Goal: Task Accomplishment & Management: Manage account settings

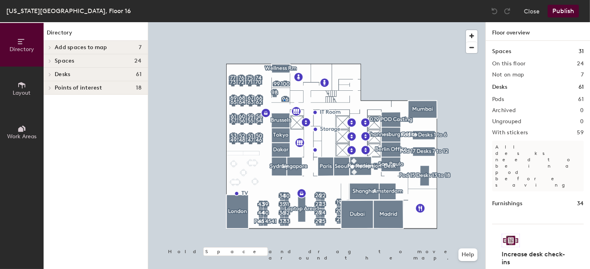
click at [284, 22] on div at bounding box center [316, 22] width 337 height 0
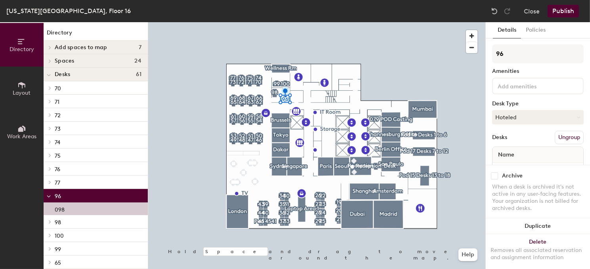
click at [84, 205] on div "098" at bounding box center [96, 209] width 104 height 13
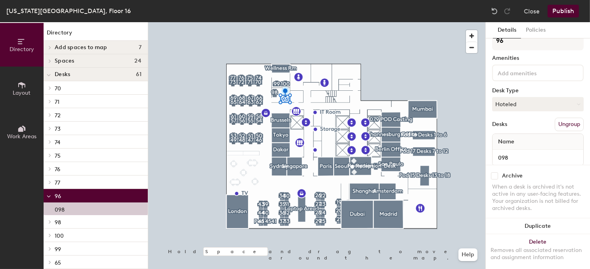
scroll to position [31, 0]
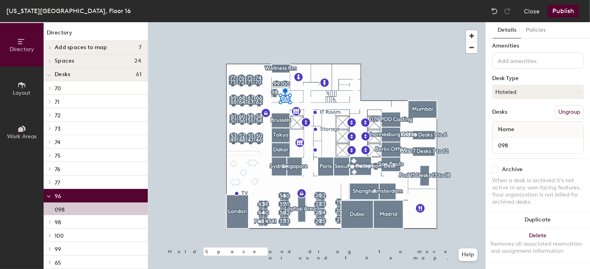
click at [571, 105] on button "Ungroup" at bounding box center [569, 111] width 29 height 13
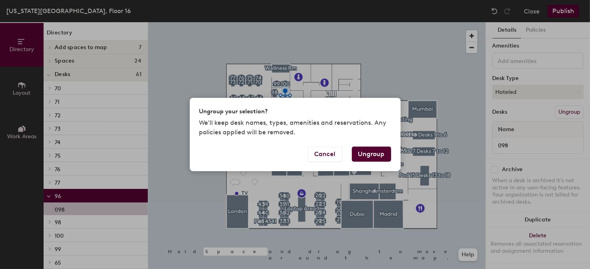
click at [383, 151] on button "Ungroup" at bounding box center [371, 154] width 39 height 15
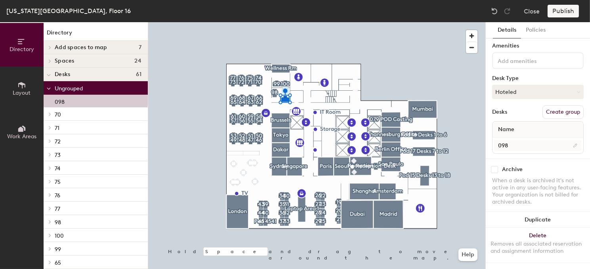
scroll to position [0, 0]
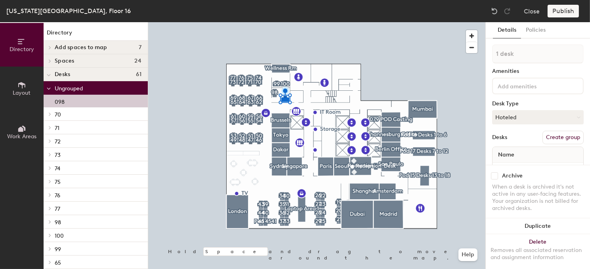
click at [63, 101] on p "098" at bounding box center [60, 100] width 10 height 9
click at [554, 138] on button "Create group" at bounding box center [563, 137] width 41 height 13
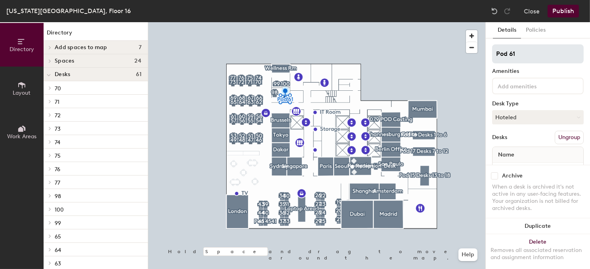
click at [455, 62] on div "Directory Layout Work Areas Directory Add spaces to map 7 Conference room 1 Fac…" at bounding box center [295, 145] width 590 height 247
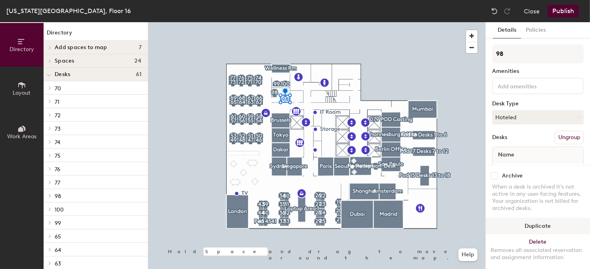
type input "98"
click at [567, 12] on button "Publish" at bounding box center [563, 11] width 31 height 13
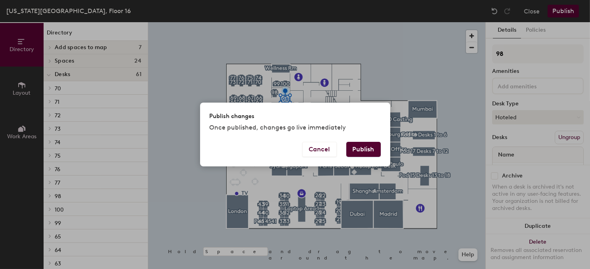
click at [357, 149] on button "Publish" at bounding box center [364, 149] width 34 height 15
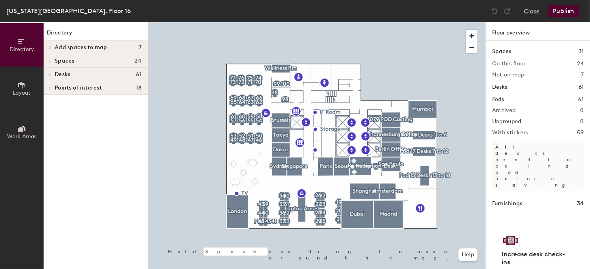
click at [276, 22] on div at bounding box center [316, 22] width 337 height 0
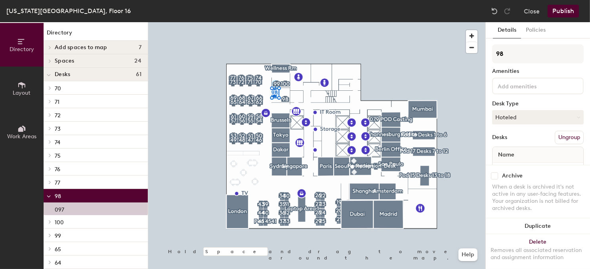
click at [555, 138] on button "Ungroup" at bounding box center [569, 137] width 29 height 13
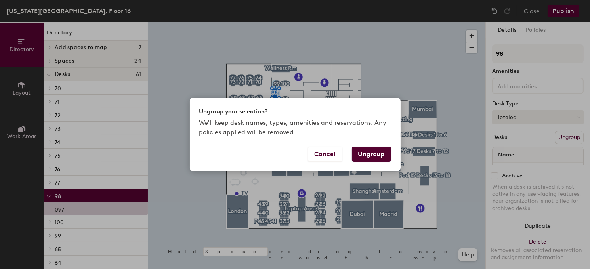
click at [378, 154] on button "Ungroup" at bounding box center [371, 154] width 39 height 15
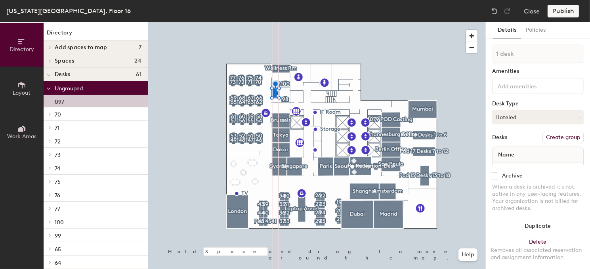
click at [559, 139] on button "Create group" at bounding box center [563, 137] width 41 height 13
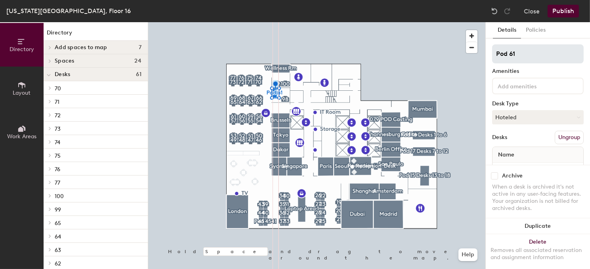
click at [447, 62] on div "Directory Layout Work Areas Directory Add spaces to map 7 Conference room 1 Fac…" at bounding box center [295, 145] width 590 height 247
type input "98"
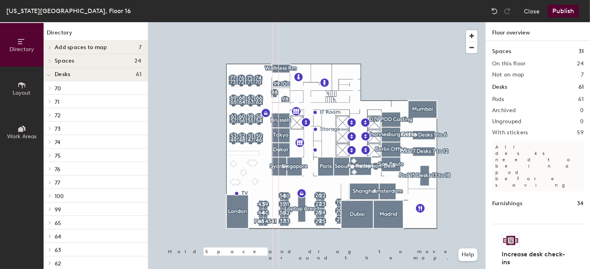
click at [563, 9] on button "Publish" at bounding box center [563, 11] width 31 height 13
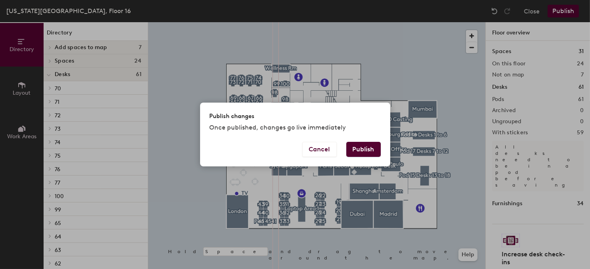
click at [355, 152] on button "Publish" at bounding box center [364, 149] width 34 height 15
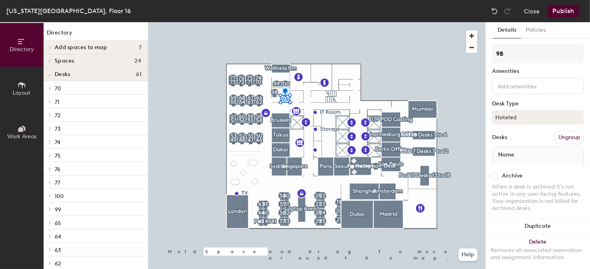
click at [562, 140] on button "Ungroup" at bounding box center [569, 137] width 29 height 13
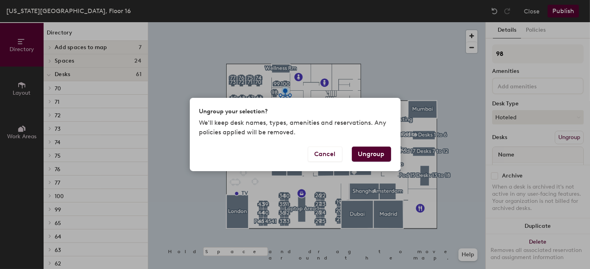
drag, startPoint x: 374, startPoint y: 150, endPoint x: 382, endPoint y: 147, distance: 8.0
click at [382, 147] on button "Ungroup" at bounding box center [371, 154] width 39 height 15
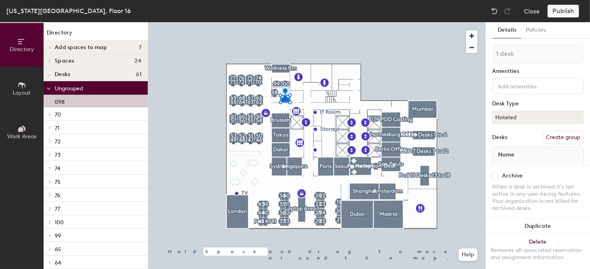
click at [555, 136] on button "Create group" at bounding box center [563, 137] width 41 height 13
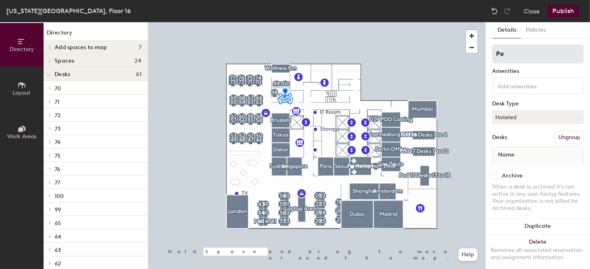
type input "P"
type input "96"
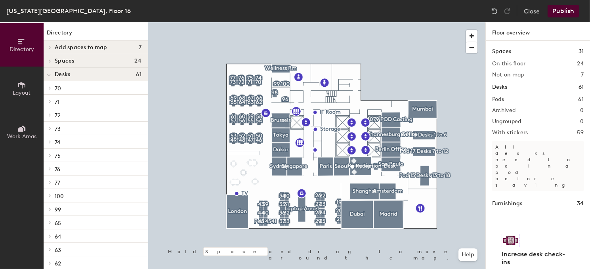
click at [559, 9] on button "Publish" at bounding box center [563, 11] width 31 height 13
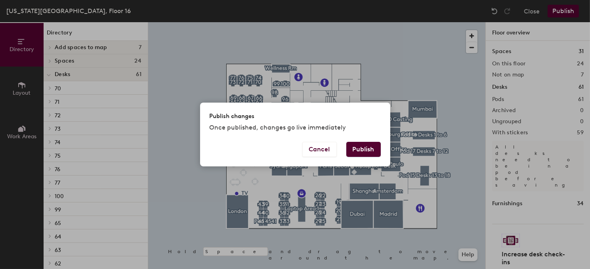
click at [353, 151] on button "Publish" at bounding box center [364, 149] width 34 height 15
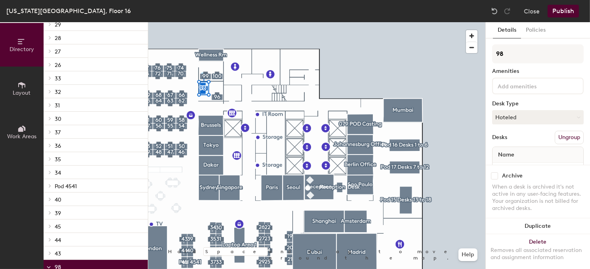
scroll to position [666, 0]
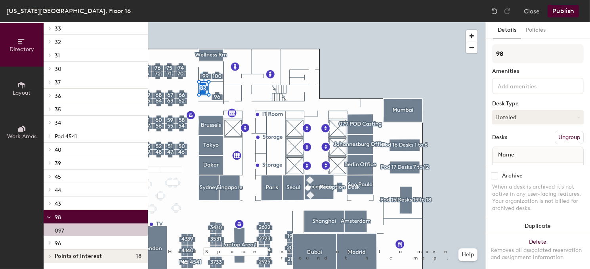
click at [64, 218] on p "98" at bounding box center [98, 217] width 87 height 10
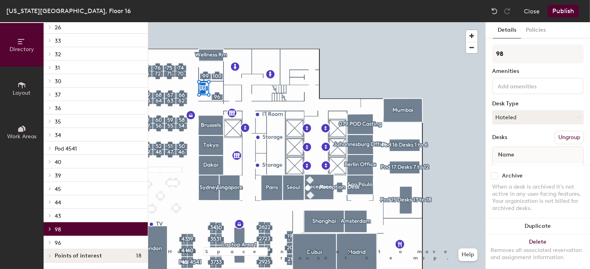
scroll to position [654, 0]
click at [64, 228] on p "98" at bounding box center [98, 229] width 87 height 10
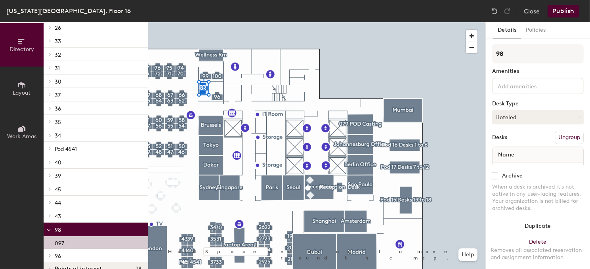
scroll to position [666, 0]
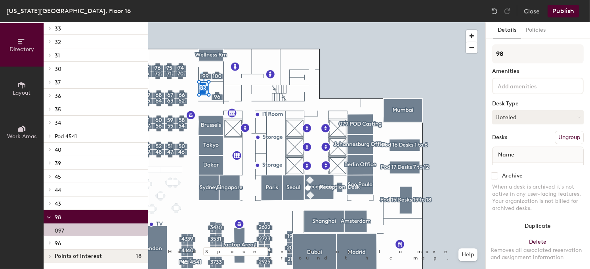
click at [64, 216] on p "98" at bounding box center [98, 217] width 87 height 10
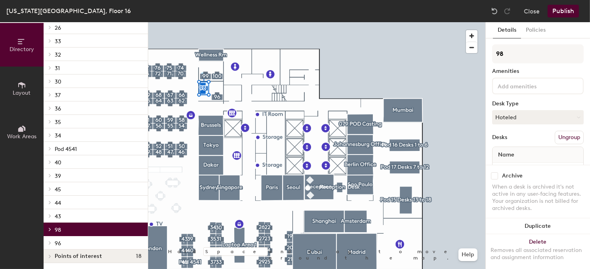
click at [58, 225] on p "98" at bounding box center [98, 229] width 87 height 10
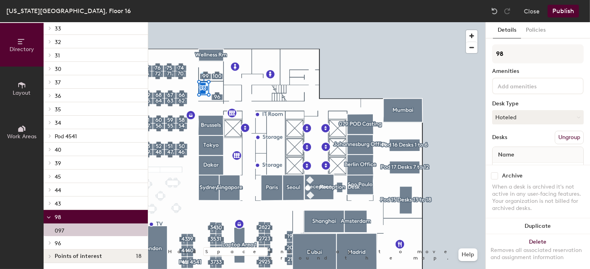
click at [563, 138] on button "Ungroup" at bounding box center [569, 137] width 29 height 13
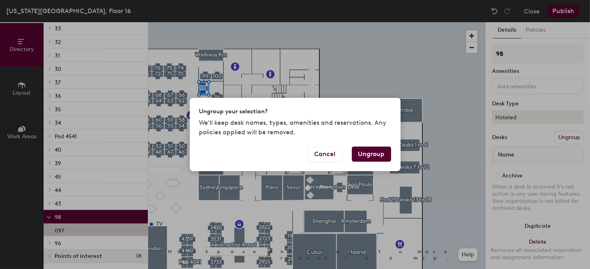
click at [360, 157] on button "Ungroup" at bounding box center [371, 154] width 39 height 15
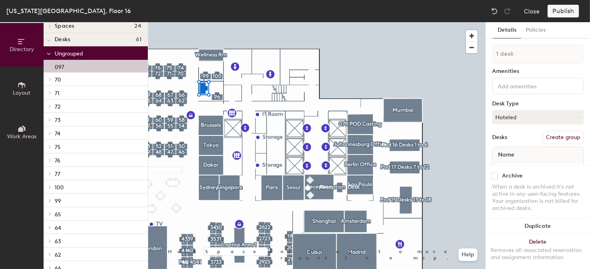
scroll to position [10, 0]
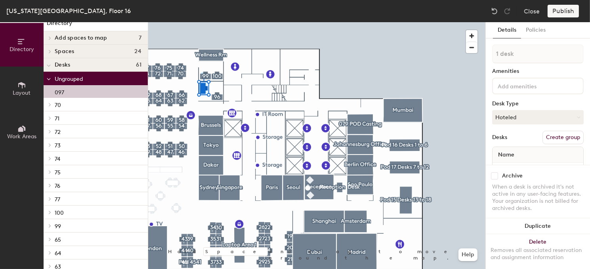
click at [69, 92] on div "097" at bounding box center [96, 91] width 104 height 13
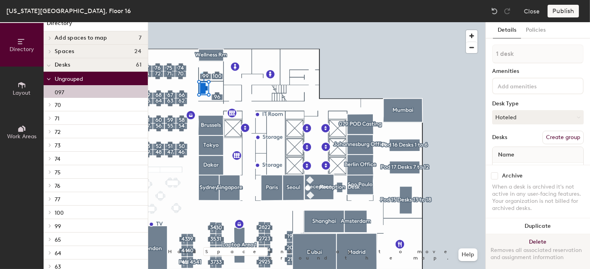
click at [536, 234] on button "Delete Removes all associated reservation and assignment information" at bounding box center [538, 251] width 104 height 35
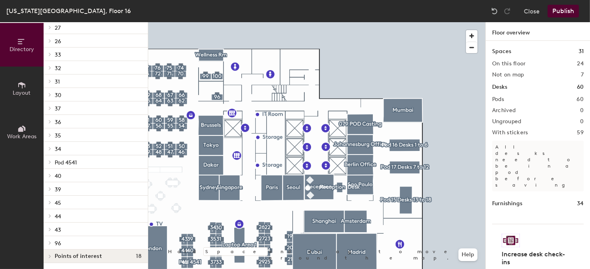
scroll to position [521, 0]
click at [79, 117] on p "29" at bounding box center [98, 119] width 87 height 10
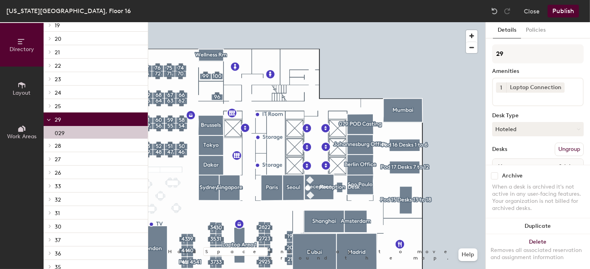
click at [387, 22] on div at bounding box center [316, 22] width 337 height 0
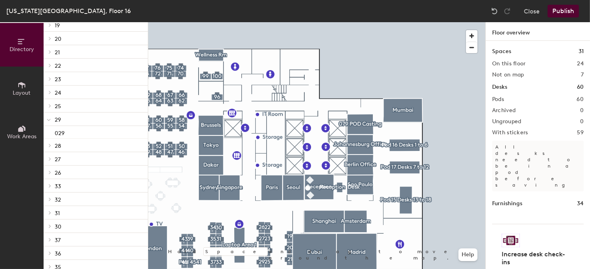
click at [22, 84] on icon at bounding box center [21, 85] width 7 height 6
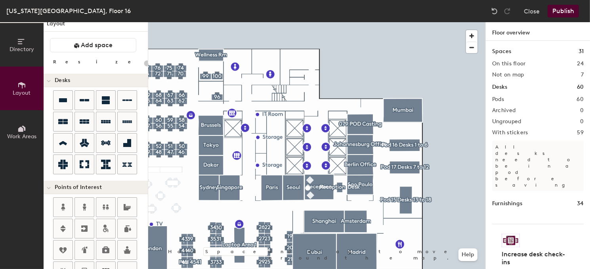
scroll to position [0, 0]
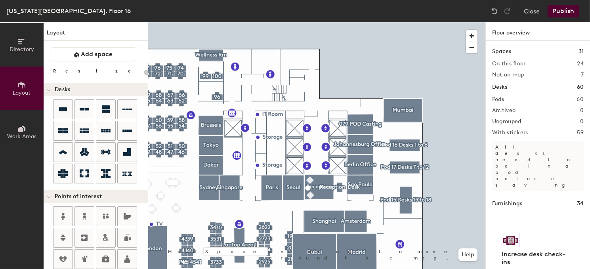
click at [207, 87] on div "Directory Layout Work Areas Layout Add space Resize Desks Points of Interest Fu…" at bounding box center [295, 145] width 590 height 247
type input "160"
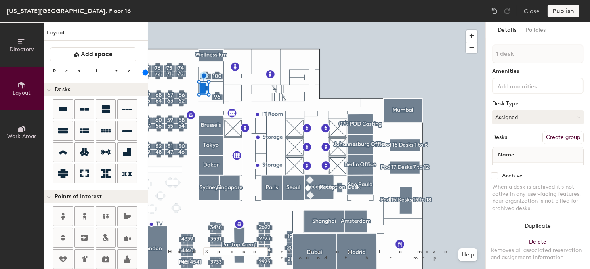
click at [552, 138] on button "Create group" at bounding box center [563, 137] width 41 height 13
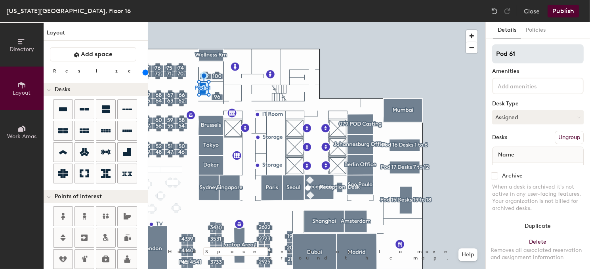
drag, startPoint x: 533, startPoint y: 57, endPoint x: 493, endPoint y: 47, distance: 41.3
click at [492, 48] on input "Pod 61" at bounding box center [538, 53] width 92 height 19
type input "98"
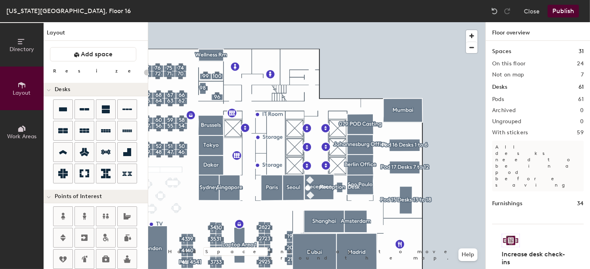
click at [566, 10] on button "Publish" at bounding box center [563, 11] width 31 height 13
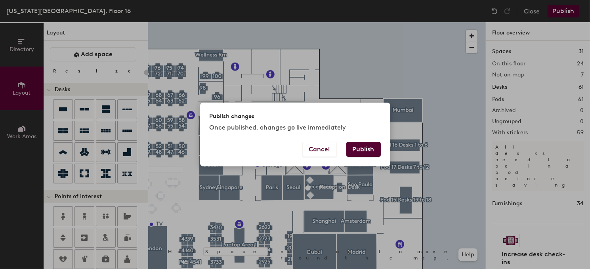
click at [352, 140] on div "Publish changes Once published, changes go live immediately" at bounding box center [295, 122] width 190 height 39
click at [358, 147] on button "Publish" at bounding box center [364, 149] width 34 height 15
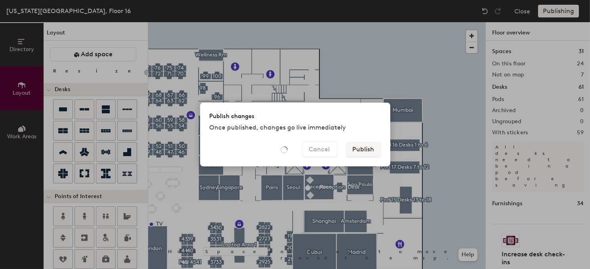
type input "20"
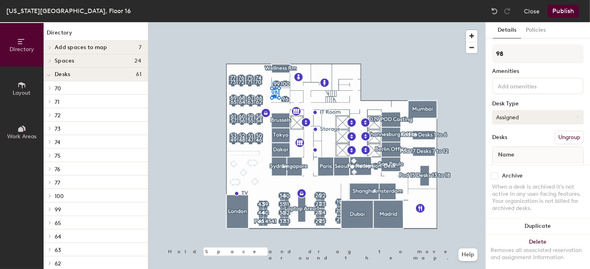
click at [519, 115] on button "Assigned" at bounding box center [538, 117] width 92 height 14
click at [514, 164] on div "Hoteled" at bounding box center [532, 166] width 79 height 12
click at [569, 7] on button "Publish" at bounding box center [563, 11] width 31 height 13
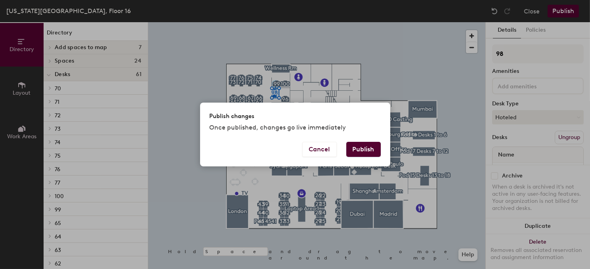
click at [356, 148] on button "Publish" at bounding box center [364, 149] width 34 height 15
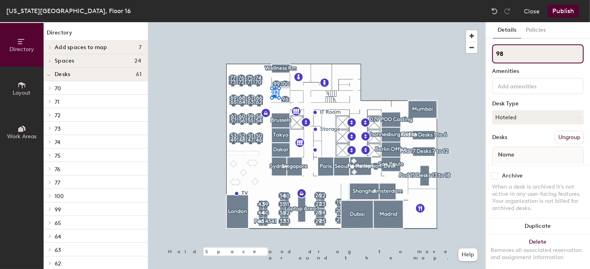
click at [556, 58] on input "98" at bounding box center [538, 53] width 92 height 19
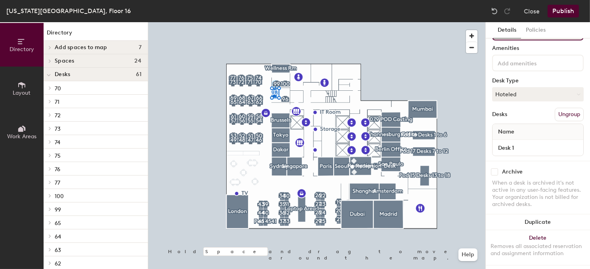
scroll to position [31, 0]
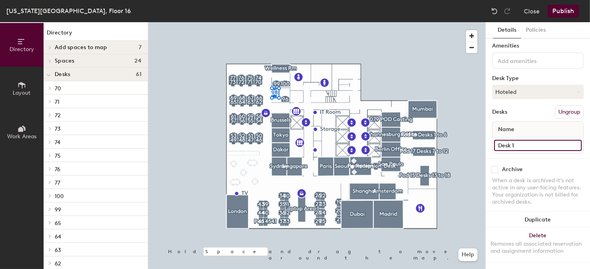
click at [481, 138] on div "Directory Layout Work Areas Directory Add spaces to map 7 Conference room 1 Fac…" at bounding box center [295, 145] width 590 height 247
type input "98"
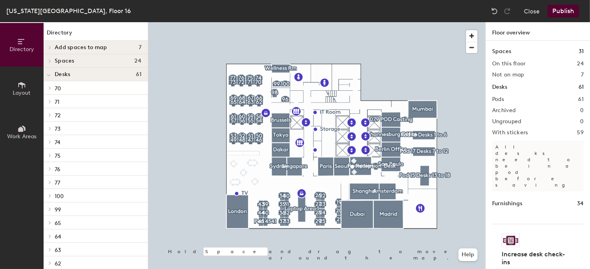
click at [561, 11] on button "Publish" at bounding box center [563, 11] width 31 height 13
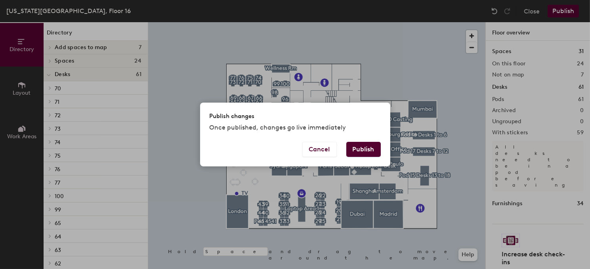
drag, startPoint x: 357, startPoint y: 147, endPoint x: 367, endPoint y: 145, distance: 10.7
click at [361, 146] on button "Publish" at bounding box center [364, 149] width 34 height 15
